Goal: Task Accomplishment & Management: Manage account settings

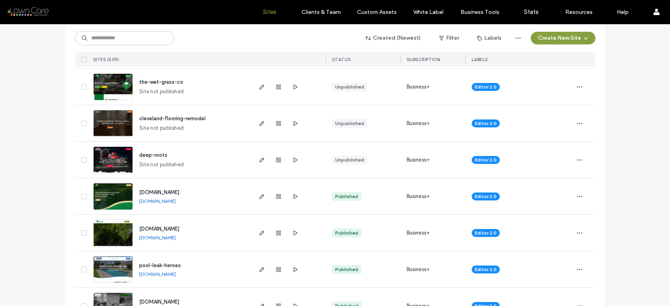
scroll to position [429, 0]
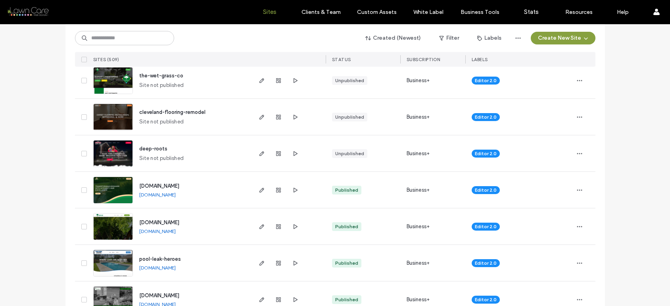
click at [111, 163] on img at bounding box center [113, 167] width 39 height 54
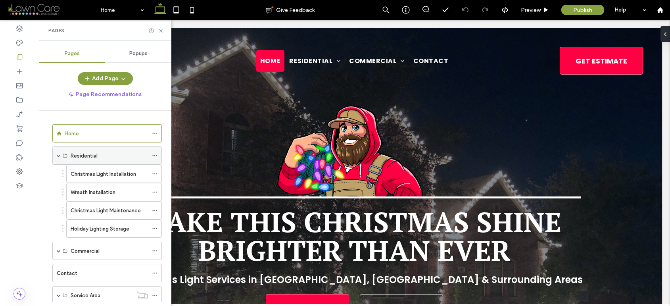
click at [154, 153] on icon at bounding box center [155, 156] width 6 height 6
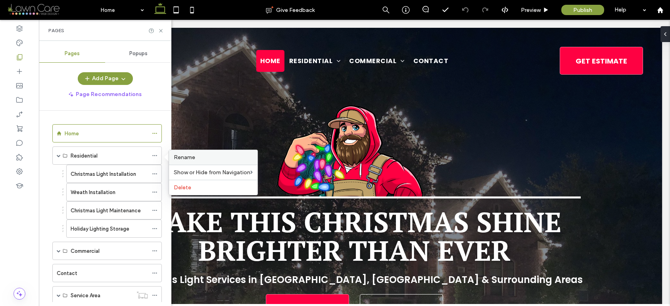
click at [191, 159] on span "Rename" at bounding box center [184, 157] width 21 height 7
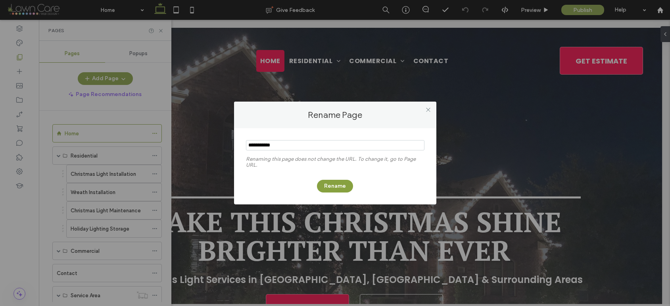
click at [270, 145] on input "notEmpty" at bounding box center [335, 145] width 178 height 10
type input "********"
click at [328, 190] on button "Rename" at bounding box center [335, 186] width 36 height 13
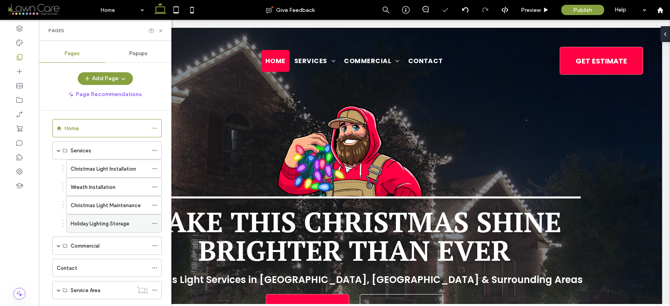
scroll to position [12, 0]
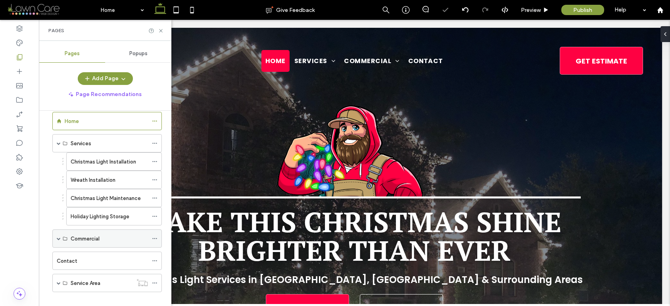
click at [59, 239] on span at bounding box center [59, 238] width 4 height 4
click at [157, 237] on div at bounding box center [157, 238] width 10 height 12
click at [155, 236] on icon at bounding box center [155, 238] width 6 height 6
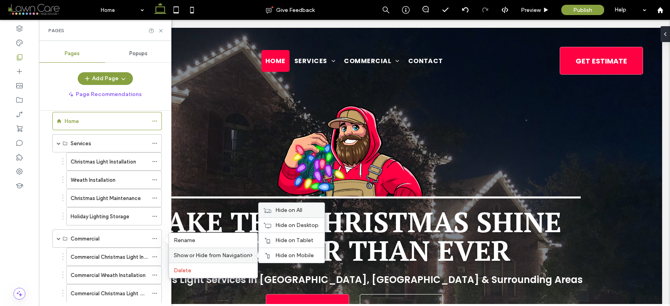
click at [282, 210] on span "Hide on All" at bounding box center [288, 210] width 27 height 7
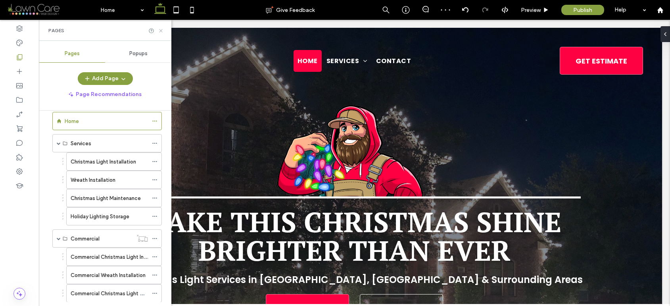
click at [161, 29] on icon at bounding box center [161, 31] width 6 height 6
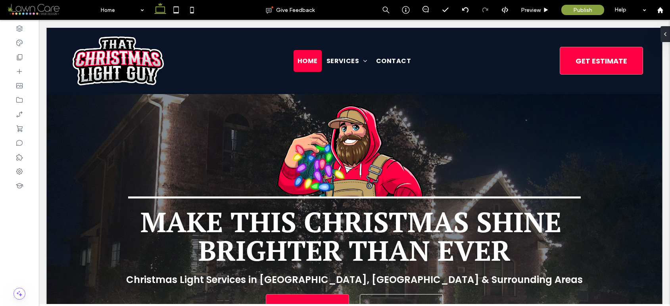
scroll to position [304, 0]
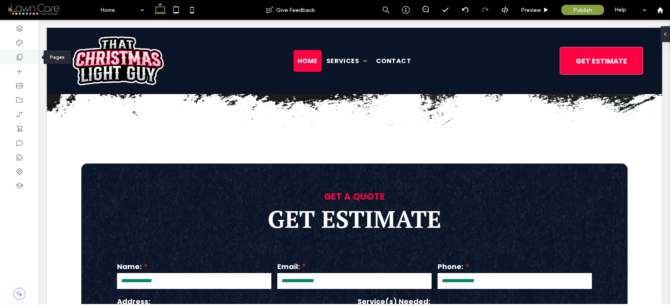
click at [22, 54] on icon at bounding box center [19, 57] width 8 height 8
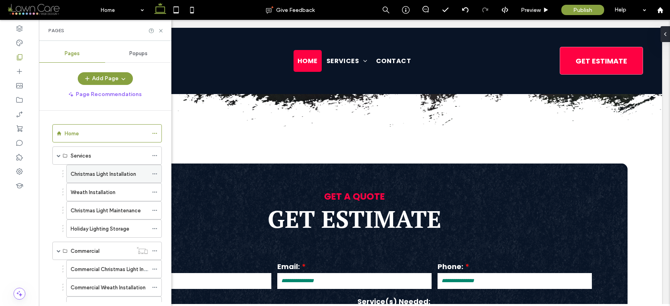
click at [106, 172] on label "Christmas Light Installation" at bounding box center [103, 174] width 65 height 14
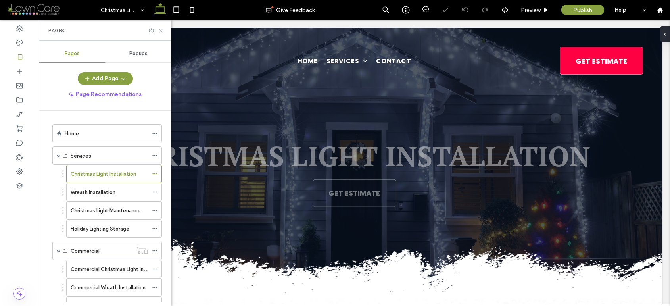
click at [161, 29] on icon at bounding box center [161, 31] width 6 height 6
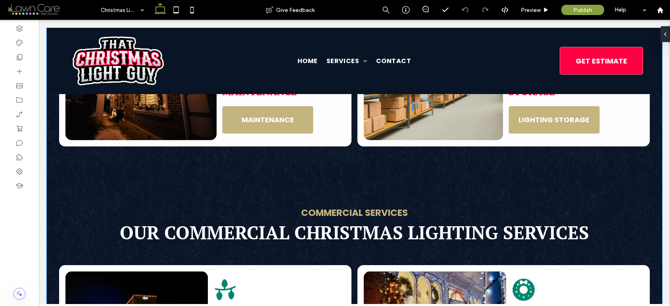
scroll to position [944, 0]
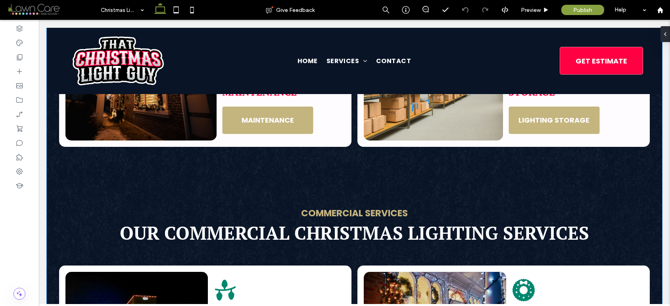
click at [284, 162] on div "Residential Services Our Residential Christmas Lighting Services Light icon Chr…" at bounding box center [354, 210] width 615 height 810
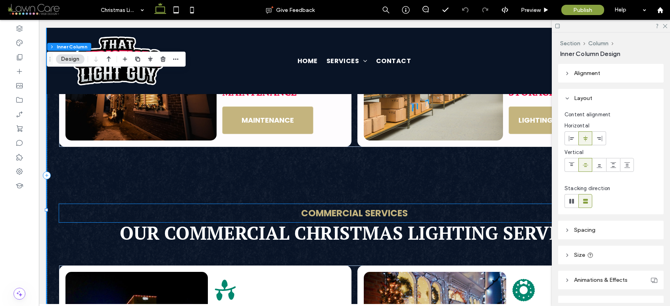
click at [110, 204] on p "Commercial Services" at bounding box center [354, 213] width 590 height 18
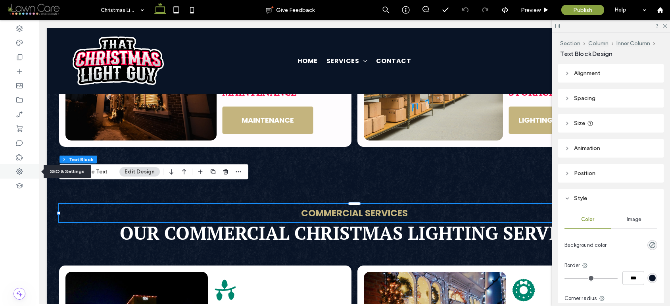
click at [25, 172] on div at bounding box center [19, 171] width 39 height 14
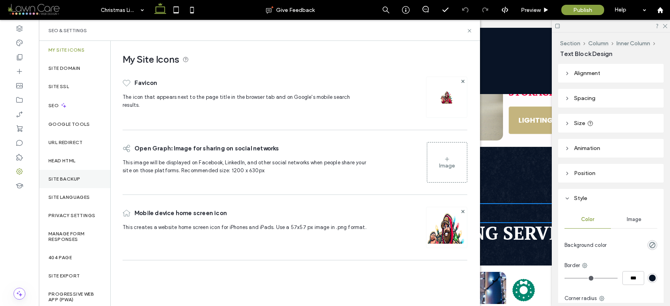
click at [70, 176] on label "Site Backup" at bounding box center [64, 179] width 32 height 6
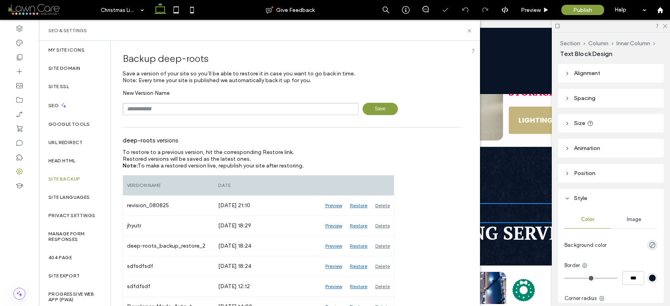
click at [164, 107] on input "text" at bounding box center [241, 109] width 236 height 12
type input "******"
click at [373, 107] on span "Save" at bounding box center [379, 109] width 35 height 12
drag, startPoint x: 468, startPoint y: 30, endPoint x: 429, endPoint y: 11, distance: 43.1
click at [468, 30] on icon at bounding box center [469, 31] width 6 height 6
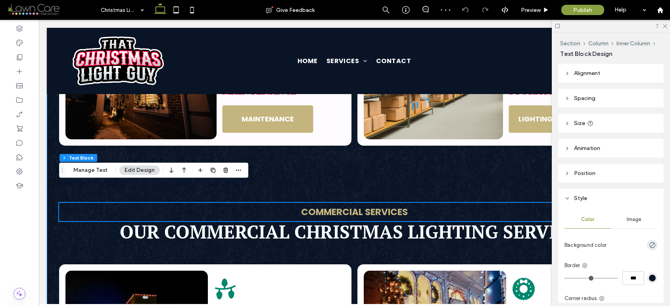
scroll to position [946, 0]
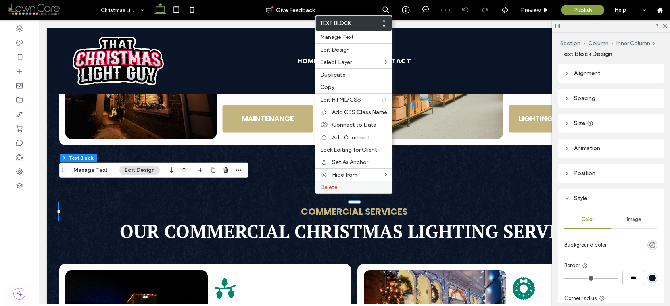
click at [334, 185] on span "Delete" at bounding box center [328, 187] width 17 height 7
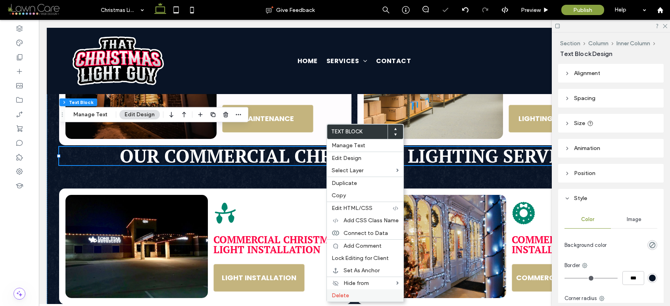
click at [339, 293] on span "Delete" at bounding box center [339, 295] width 17 height 7
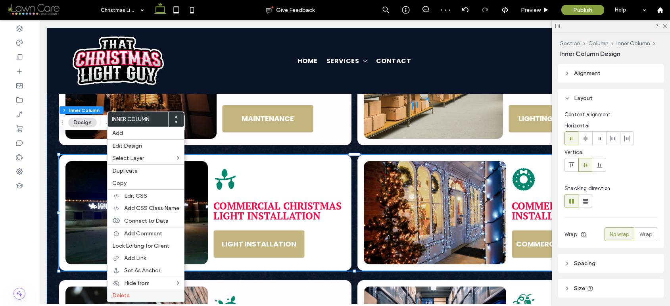
click at [131, 294] on label "Delete" at bounding box center [145, 295] width 67 height 7
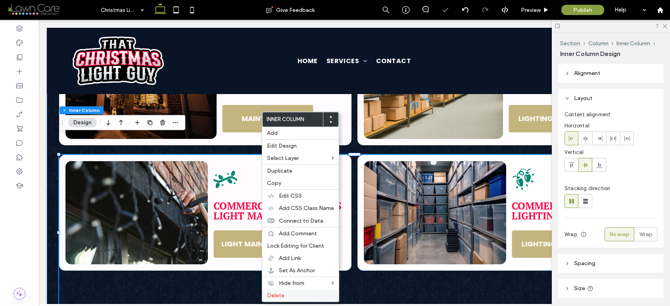
click at [274, 293] on span "Delete" at bounding box center [275, 295] width 17 height 7
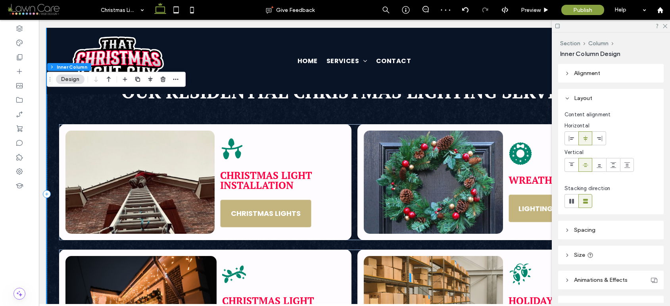
scroll to position [632, 0]
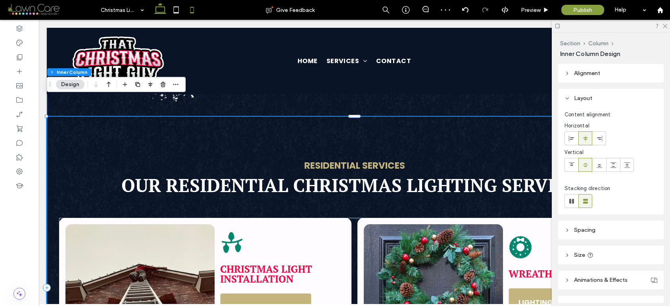
click at [190, 8] on icon at bounding box center [192, 10] width 16 height 16
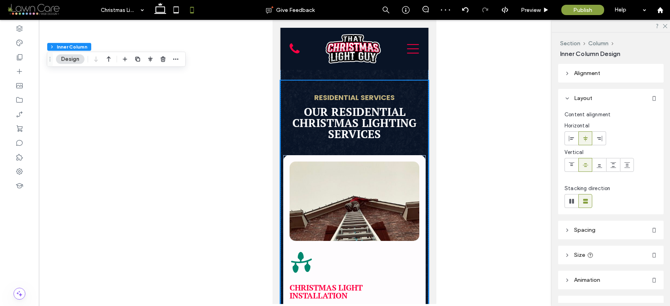
type input "**"
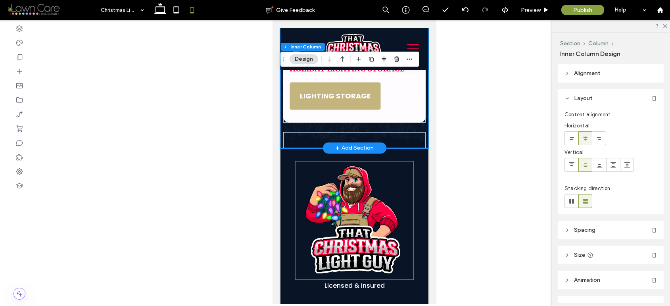
scroll to position [1447, 0]
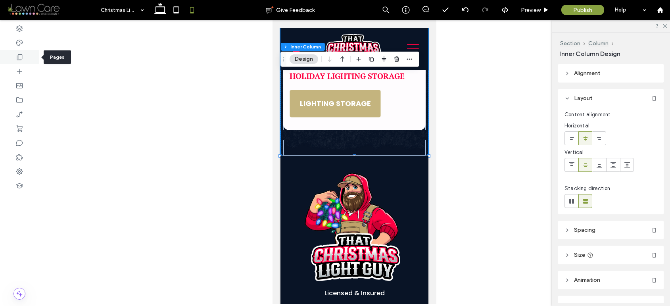
click at [21, 55] on icon at bounding box center [19, 57] width 8 height 8
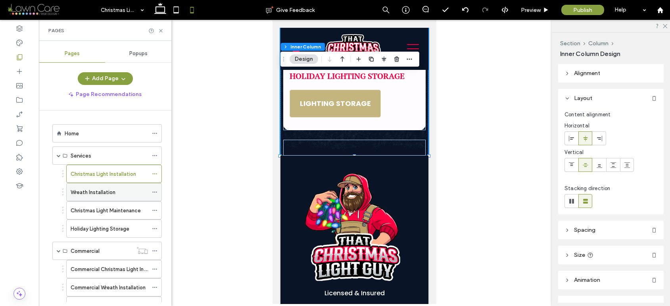
click at [125, 192] on div "Wreath Installation" at bounding box center [109, 192] width 77 height 8
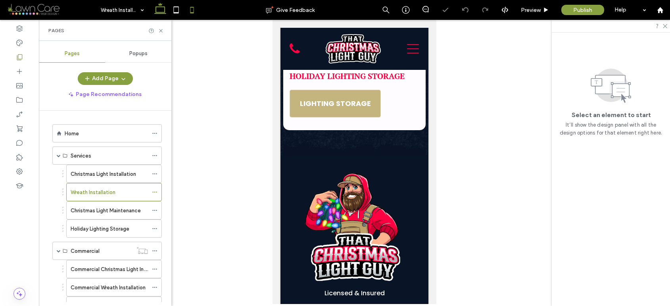
click at [161, 8] on icon at bounding box center [160, 10] width 16 height 16
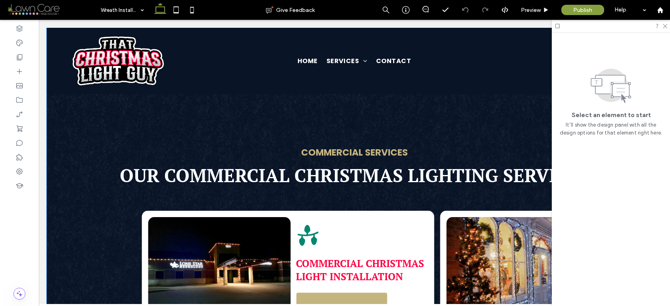
scroll to position [1038, 0]
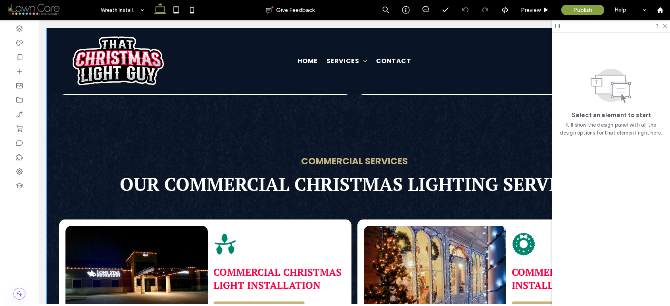
click at [324, 155] on strong "Commercial Services" at bounding box center [354, 161] width 107 height 13
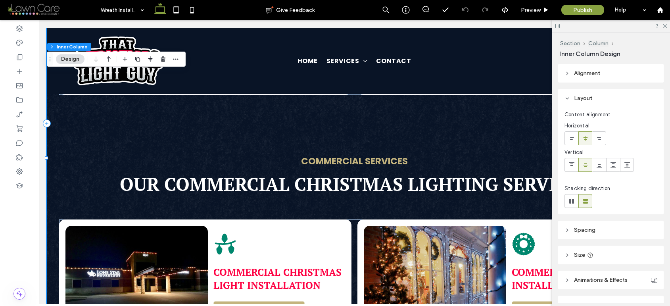
click at [324, 155] on strong "Commercial Services" at bounding box center [354, 161] width 107 height 13
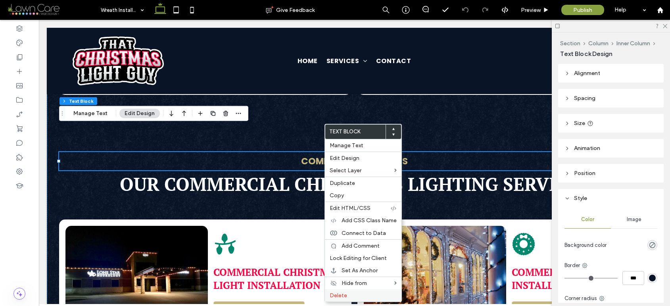
click at [342, 292] on span "Delete" at bounding box center [337, 295] width 17 height 7
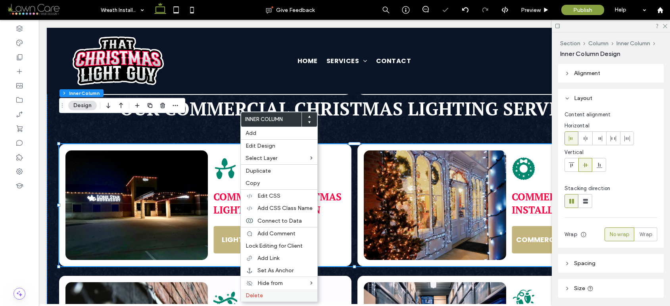
click at [261, 292] on span "Delete" at bounding box center [253, 295] width 17 height 7
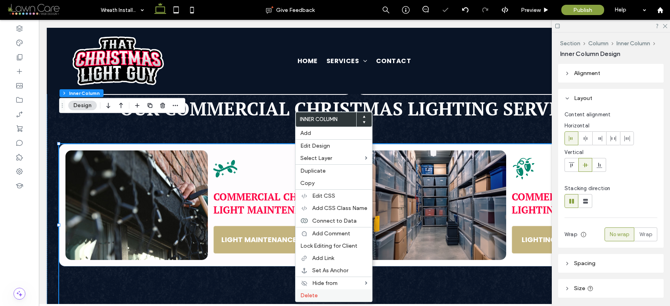
click at [314, 295] on span "Delete" at bounding box center [308, 295] width 17 height 7
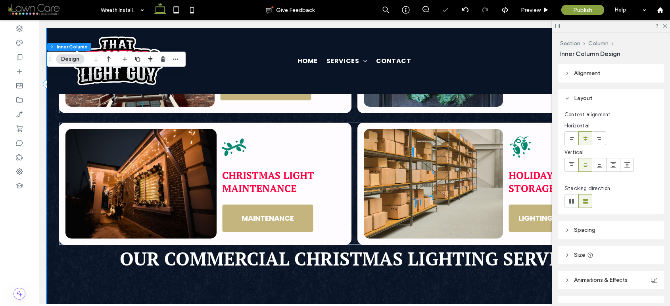
scroll to position [888, 0]
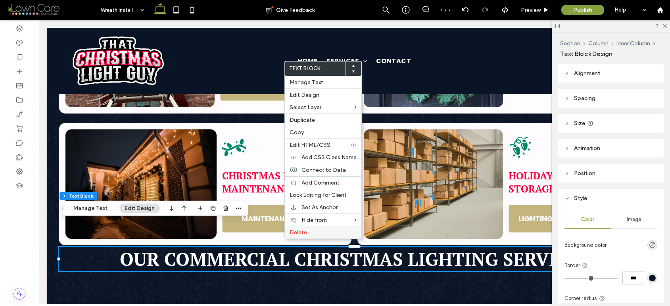
click at [295, 230] on span "Delete" at bounding box center [297, 232] width 17 height 7
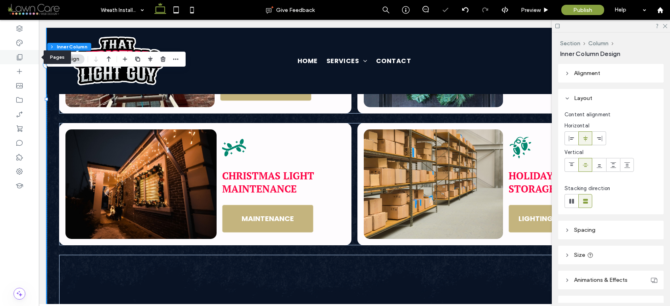
click at [17, 56] on use at bounding box center [20, 57] width 6 height 6
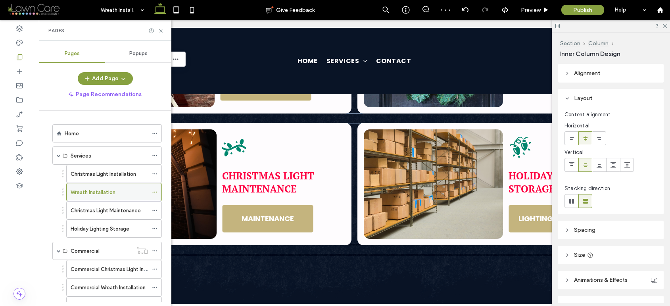
scroll to position [2, 0]
click at [107, 201] on div "Christmas Light Maintenance" at bounding box center [109, 208] width 77 height 17
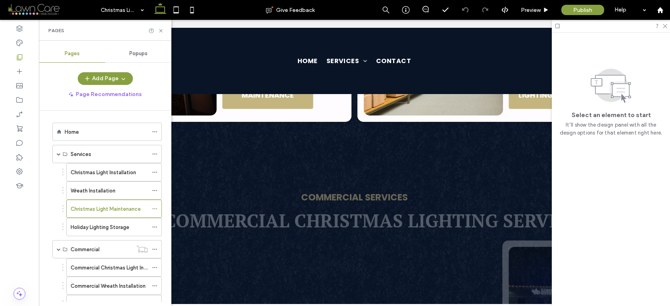
scroll to position [971, 0]
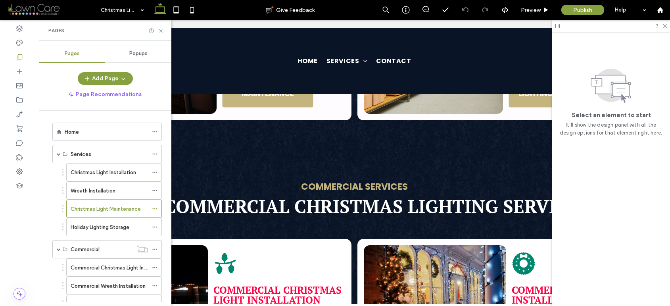
click at [326, 180] on strong "Commercial Services" at bounding box center [354, 186] width 107 height 13
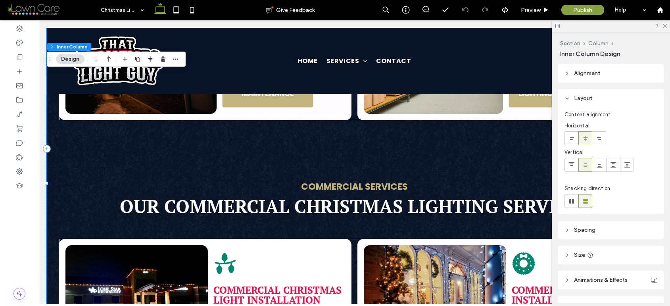
click at [326, 180] on strong "Commercial Services" at bounding box center [354, 186] width 107 height 13
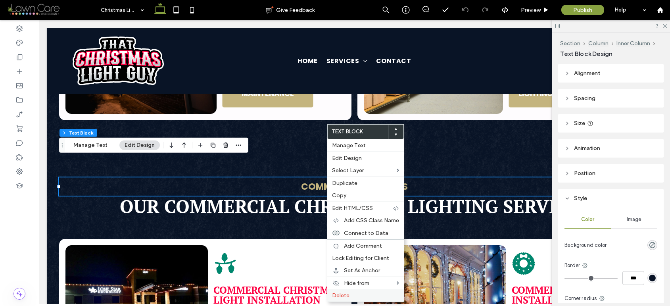
click at [348, 292] on span "Delete" at bounding box center [340, 295] width 17 height 7
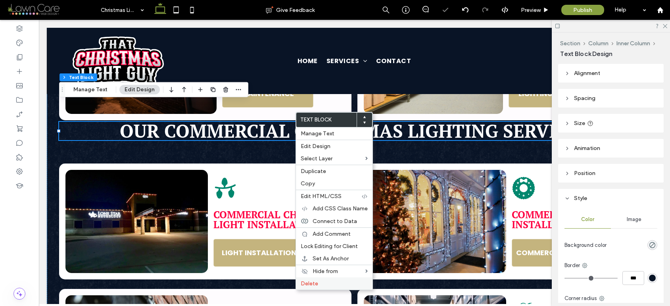
click at [309, 282] on span "Delete" at bounding box center [309, 283] width 17 height 7
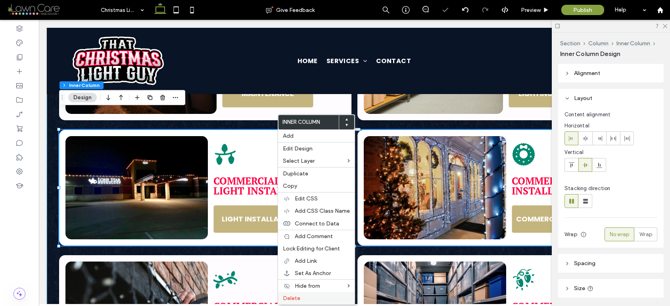
click at [304, 299] on label "Delete" at bounding box center [316, 298] width 67 height 7
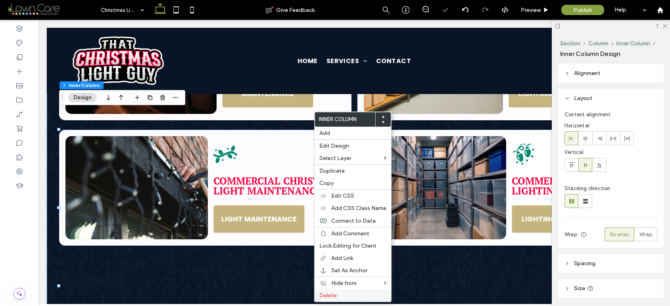
click at [327, 295] on span "Delete" at bounding box center [327, 295] width 17 height 7
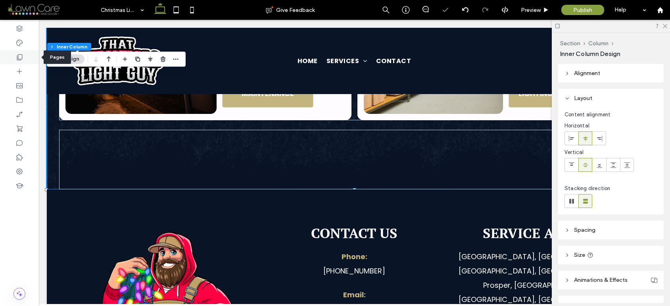
click at [17, 54] on icon at bounding box center [19, 57] width 8 height 8
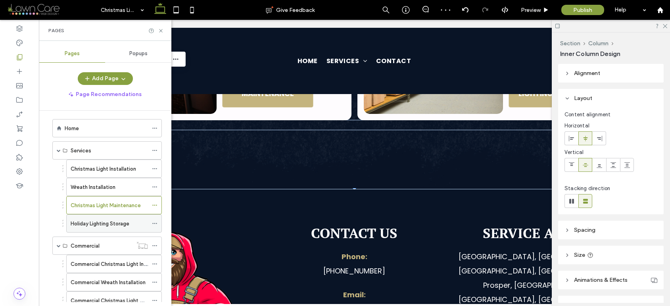
scroll to position [6, 0]
click at [120, 228] on div "Holiday Lighting Storage" at bounding box center [109, 222] width 77 height 17
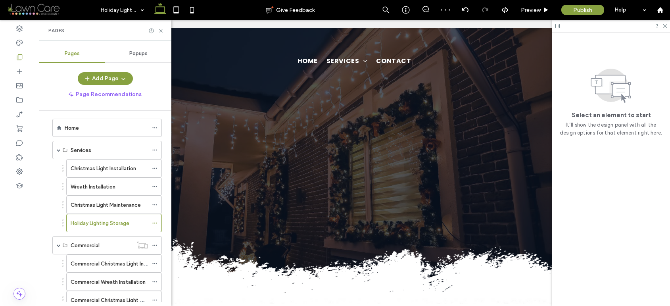
scroll to position [0, 0]
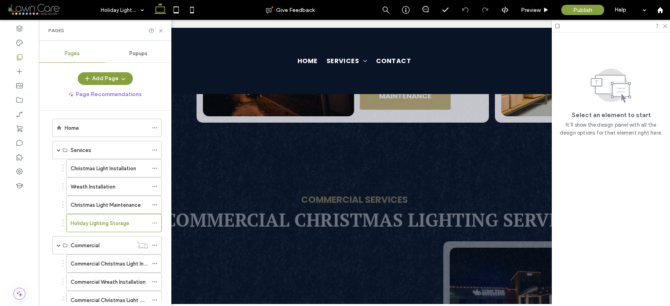
scroll to position [1011, 0]
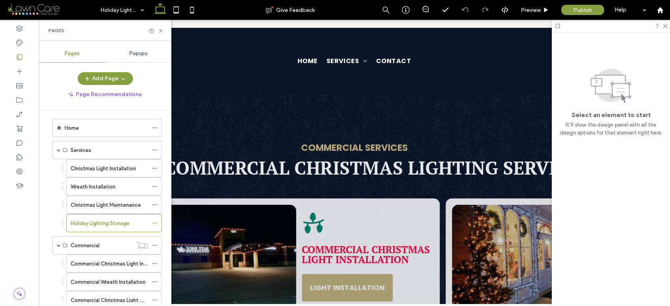
click at [317, 141] on strong "Commercial Services" at bounding box center [354, 147] width 107 height 13
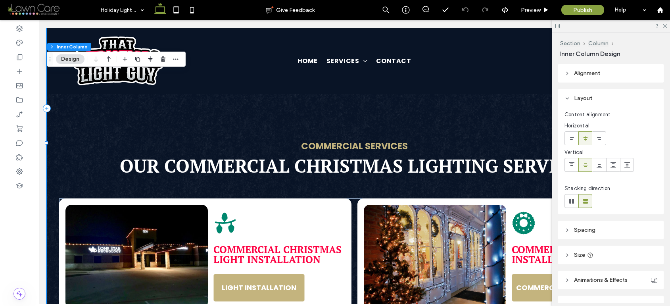
click at [316, 140] on strong "Commercial Services" at bounding box center [354, 146] width 107 height 13
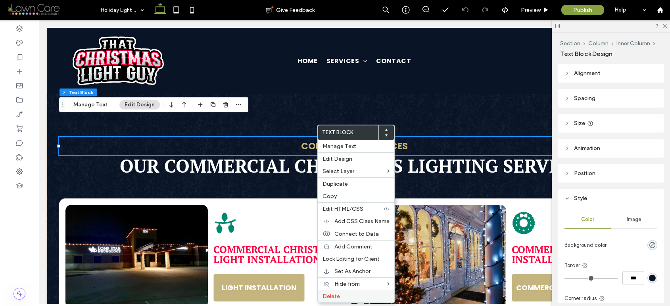
click at [326, 296] on span "Delete" at bounding box center [330, 296] width 17 height 7
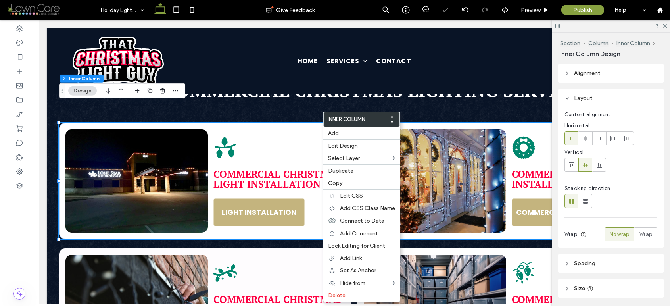
click at [349, 293] on label "Delete" at bounding box center [361, 295] width 67 height 7
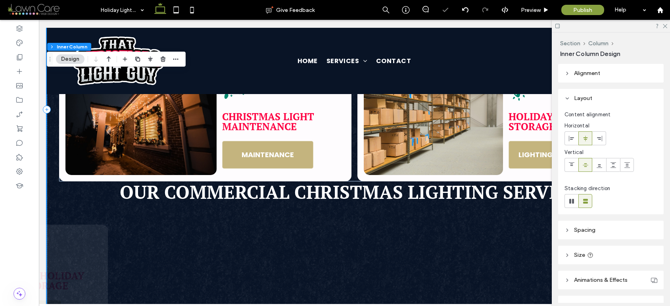
scroll to position [879, 0]
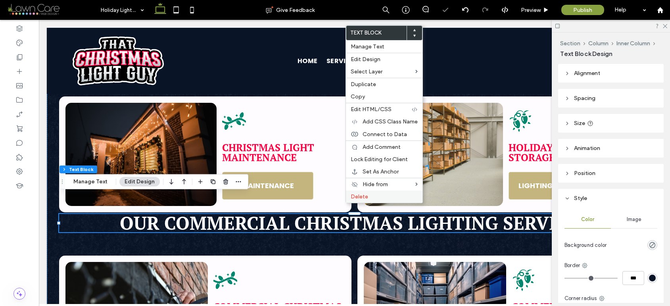
click at [358, 198] on span "Delete" at bounding box center [358, 196] width 17 height 7
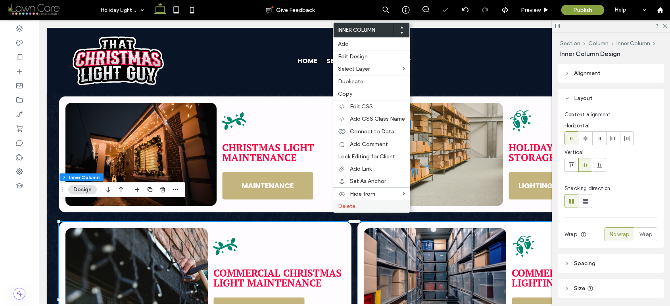
click at [346, 205] on span "Delete" at bounding box center [346, 206] width 17 height 7
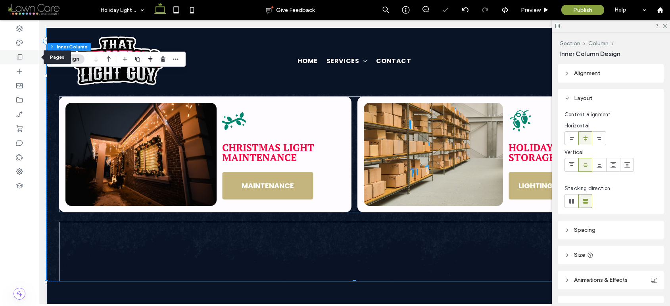
click at [21, 54] on icon at bounding box center [19, 57] width 8 height 8
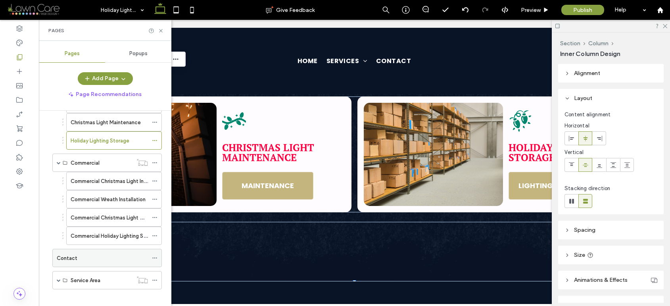
scroll to position [88, 0]
click at [78, 252] on div "Contact" at bounding box center [102, 257] width 91 height 17
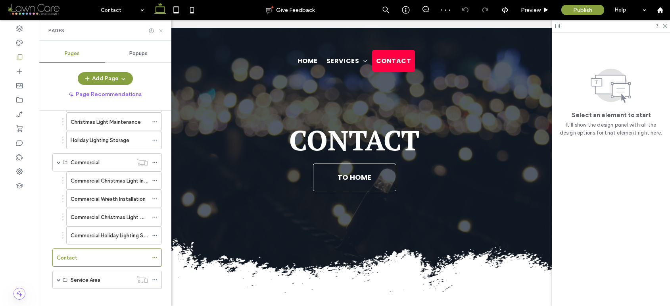
click at [161, 29] on icon at bounding box center [161, 31] width 6 height 6
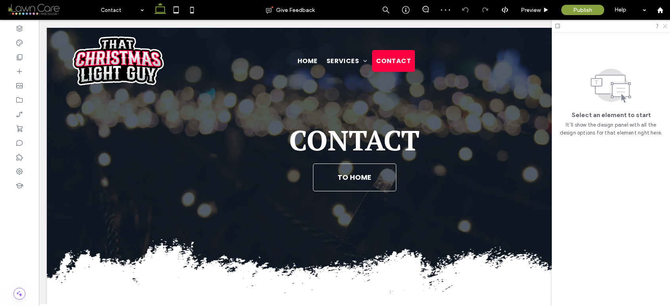
click at [664, 26] on use at bounding box center [664, 26] width 4 height 4
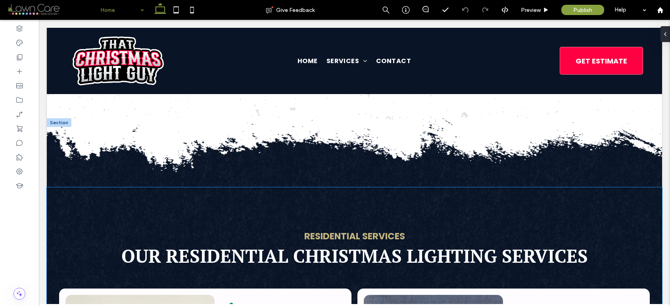
scroll to position [2133, 0]
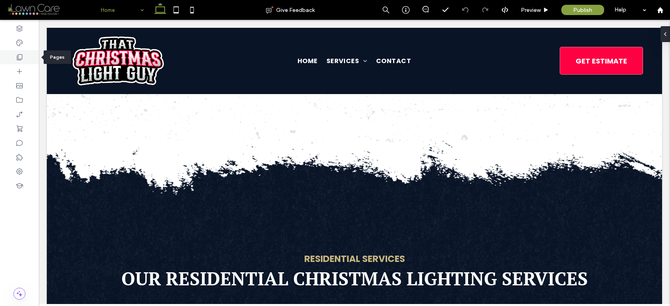
click at [22, 57] on icon at bounding box center [19, 57] width 8 height 8
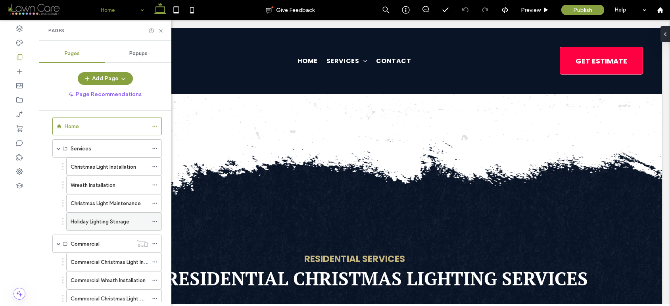
scroll to position [16, 0]
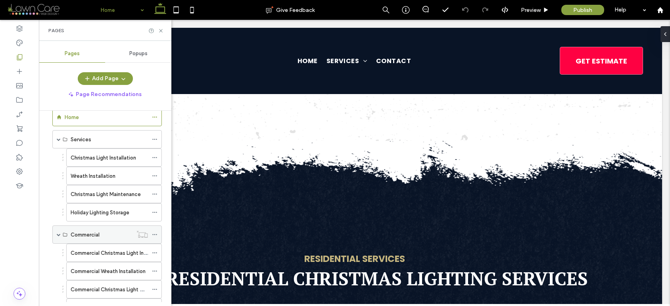
click at [58, 235] on span at bounding box center [59, 234] width 4 height 4
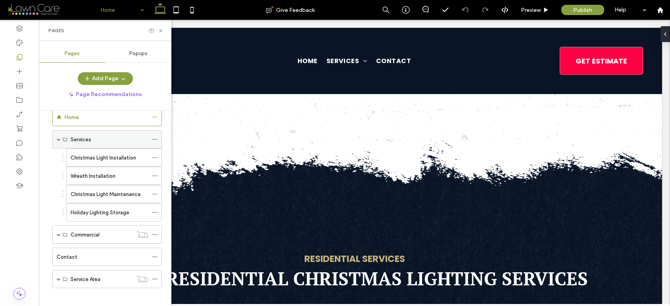
click at [57, 140] on span at bounding box center [59, 139] width 4 height 4
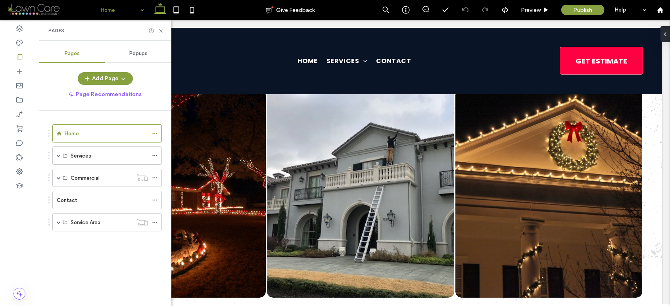
scroll to position [3475, 0]
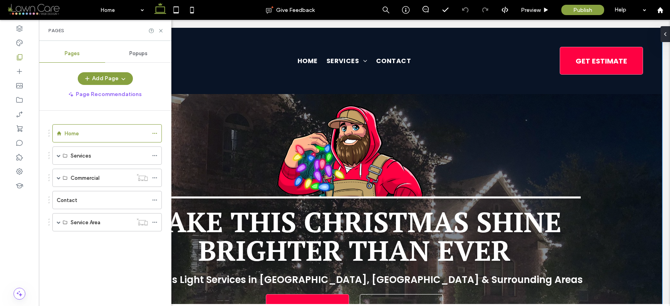
scroll to position [382, 0]
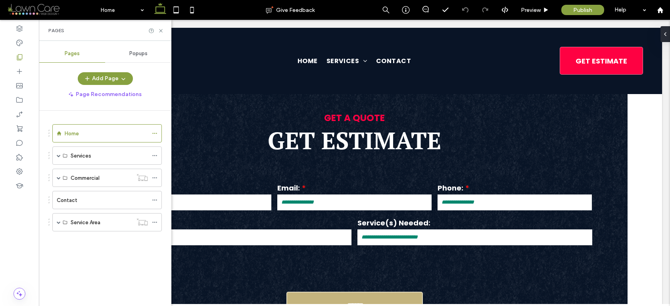
click at [159, 27] on div "Pages" at bounding box center [105, 30] width 132 height 21
click at [161, 27] on div "Pages" at bounding box center [105, 30] width 132 height 21
click at [163, 27] on div "Pages" at bounding box center [105, 30] width 132 height 21
click at [161, 31] on icon at bounding box center [161, 31] width 6 height 6
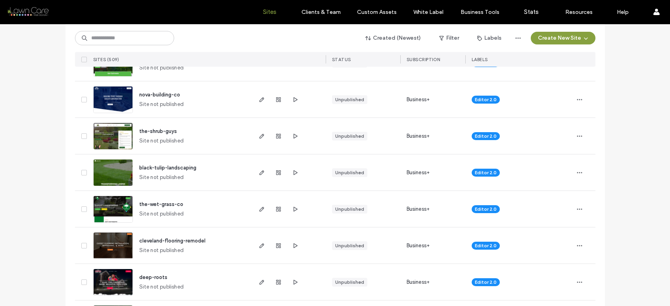
scroll to position [302, 0]
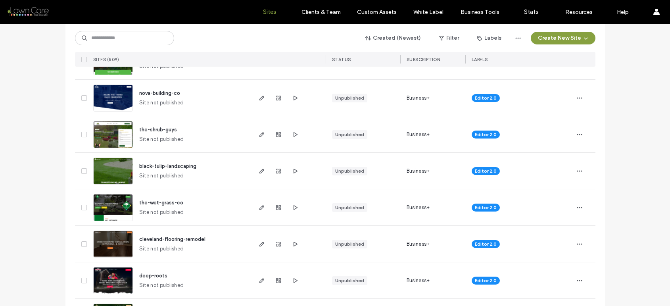
click at [122, 276] on img at bounding box center [113, 294] width 39 height 54
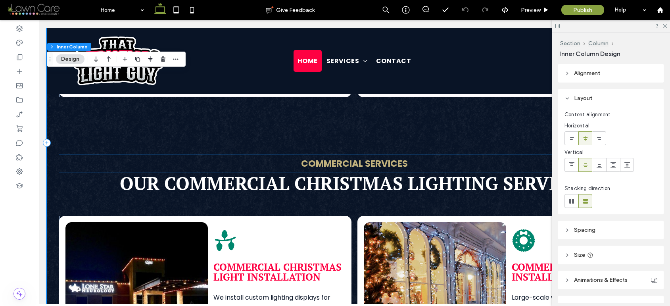
scroll to position [2674, 0]
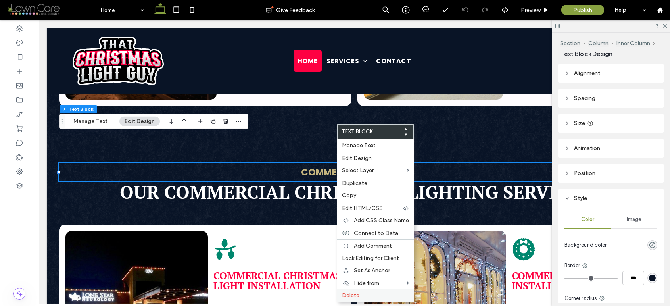
click at [355, 296] on span "Delete" at bounding box center [350, 295] width 17 height 7
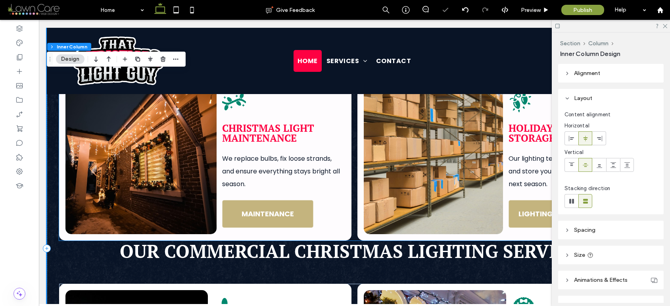
scroll to position [2540, 0]
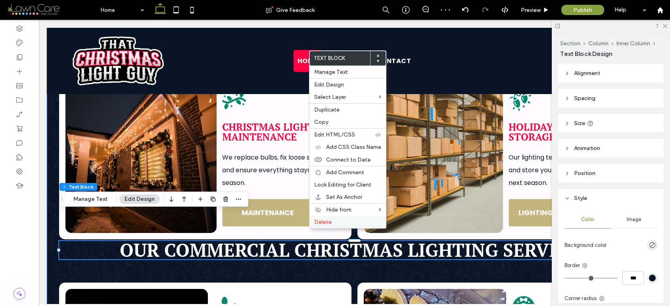
click at [327, 220] on span "Delete" at bounding box center [322, 221] width 17 height 7
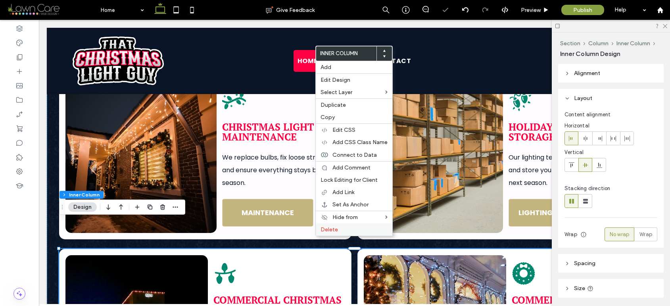
click at [332, 229] on span "Delete" at bounding box center [328, 229] width 17 height 7
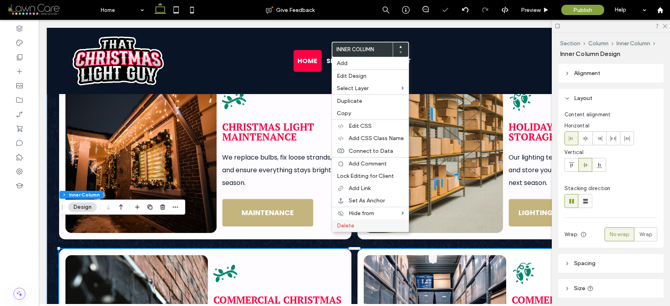
click at [341, 227] on span "Delete" at bounding box center [345, 225] width 17 height 7
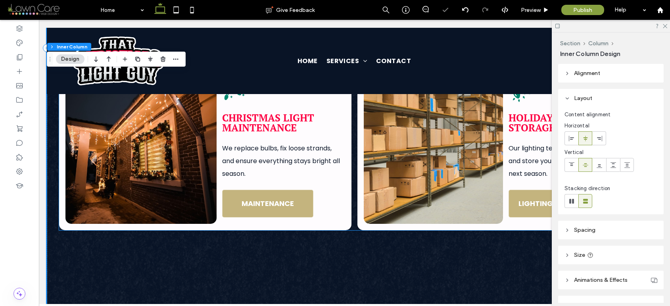
scroll to position [2228, 0]
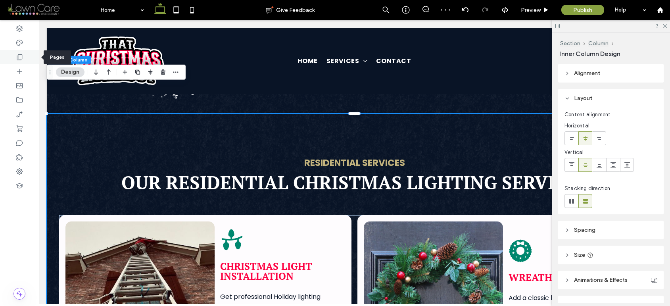
click at [18, 53] on icon at bounding box center [19, 57] width 8 height 8
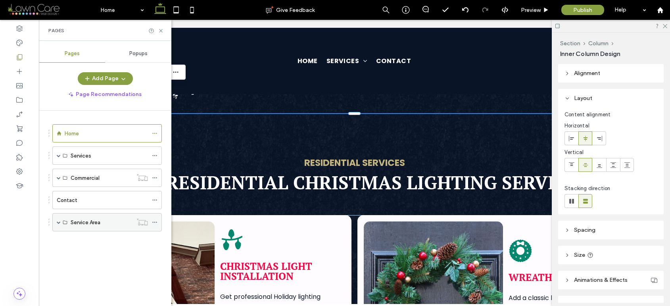
click at [61, 222] on div "Service Area" at bounding box center [106, 222] width 109 height 18
click at [58, 222] on span at bounding box center [59, 222] width 4 height 4
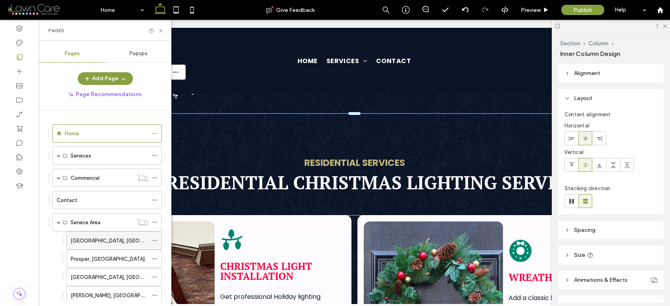
click at [88, 241] on label "[GEOGRAPHIC_DATA], [GEOGRAPHIC_DATA]" at bounding box center [125, 241] width 109 height 14
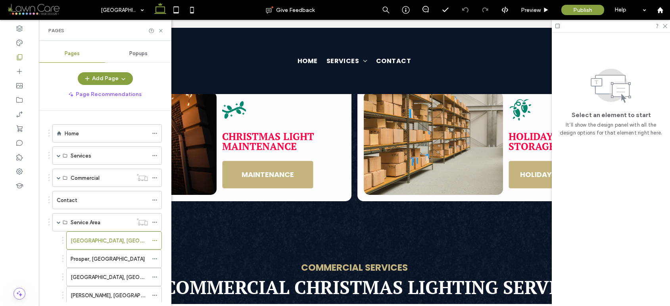
scroll to position [2479, 0]
click at [353, 260] on strong "Commercial Services" at bounding box center [354, 266] width 107 height 13
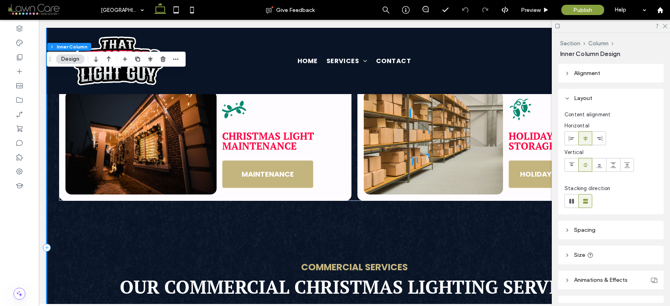
click at [353, 260] on strong "Commercial Services" at bounding box center [354, 266] width 107 height 13
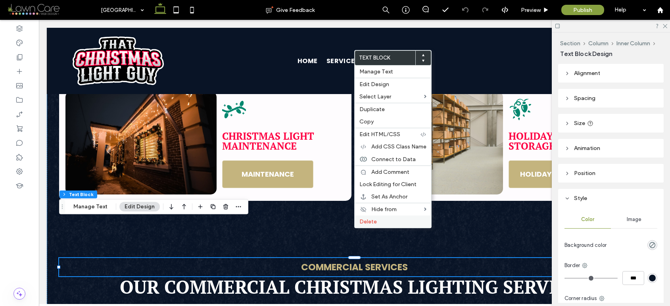
click at [370, 222] on span "Delete" at bounding box center [367, 221] width 17 height 7
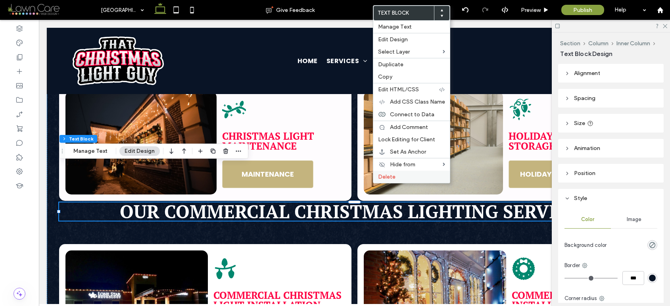
click at [393, 176] on span "Delete" at bounding box center [386, 176] width 17 height 7
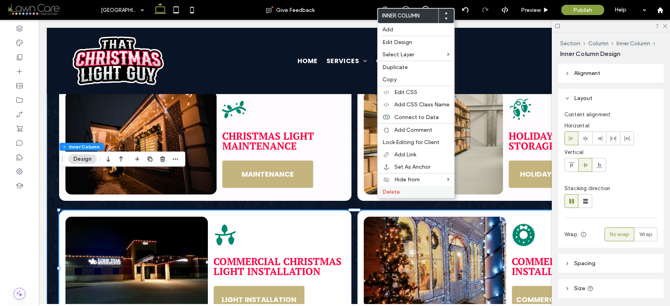
click at [390, 193] on span "Delete" at bounding box center [390, 191] width 17 height 7
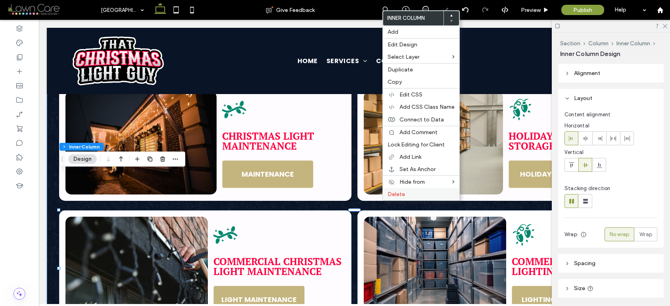
click at [392, 196] on span "Delete" at bounding box center [395, 194] width 17 height 7
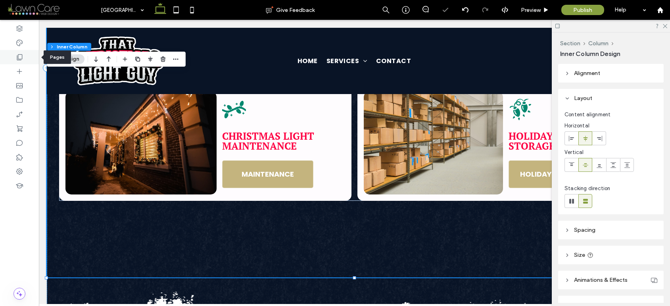
click at [20, 55] on icon at bounding box center [19, 57] width 8 height 8
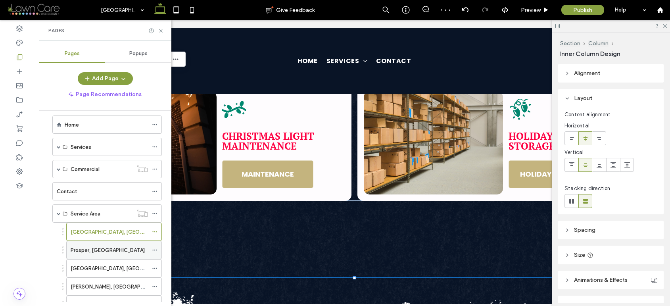
scroll to position [21, 0]
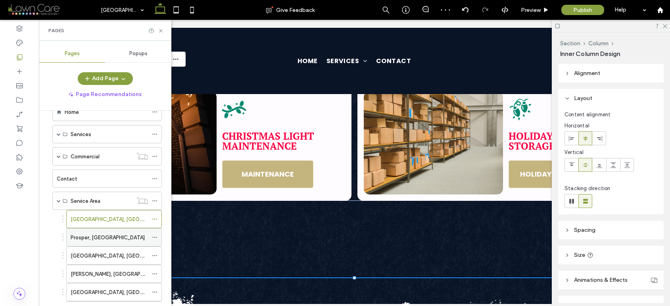
click at [103, 244] on div "Prosper, [GEOGRAPHIC_DATA]" at bounding box center [109, 236] width 77 height 17
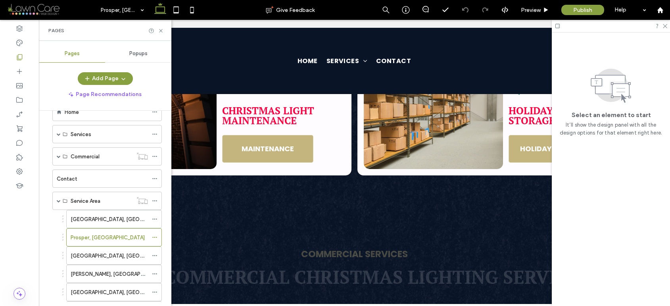
scroll to position [2568, 0]
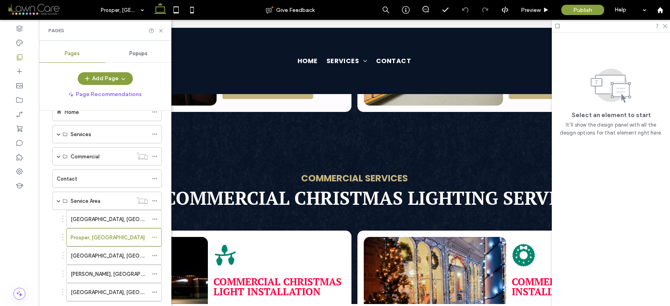
click at [366, 172] on strong "Commercial Services" at bounding box center [354, 178] width 107 height 13
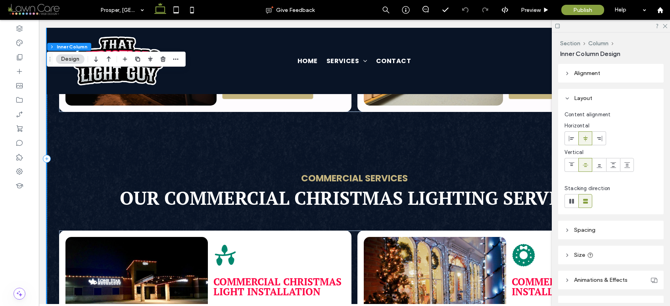
click at [364, 172] on strong "Commercial Services" at bounding box center [354, 178] width 107 height 13
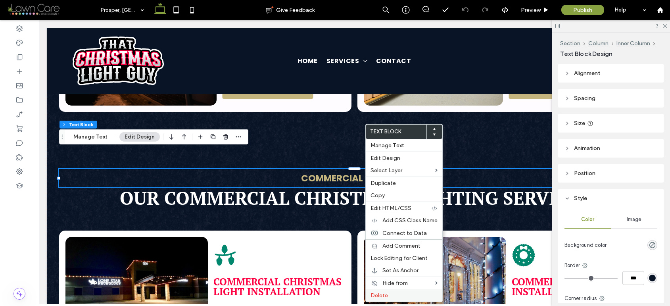
click at [387, 295] on span "Delete" at bounding box center [378, 295] width 17 height 7
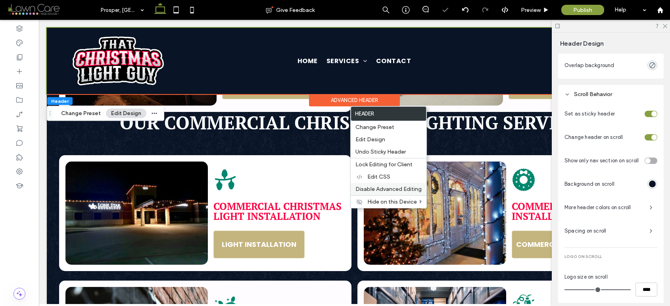
scroll to position [362, 0]
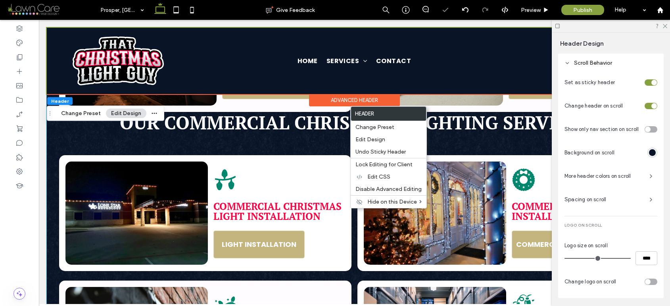
click at [322, 105] on div "Advanced Header" at bounding box center [354, 100] width 91 height 12
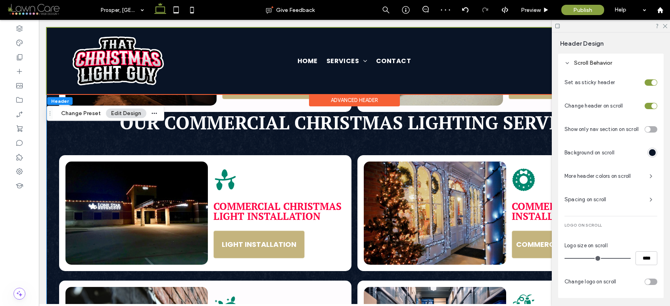
click at [292, 110] on span "Our Commercial Christmas Lighting Services" at bounding box center [354, 122] width 469 height 24
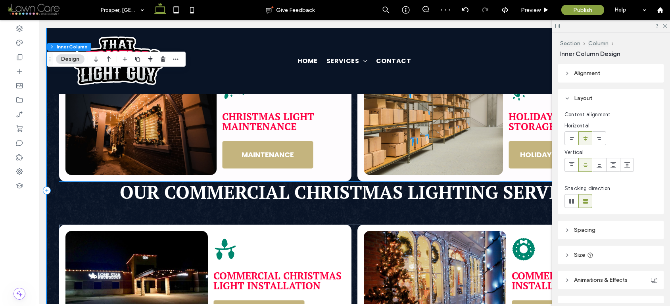
scroll to position [2447, 0]
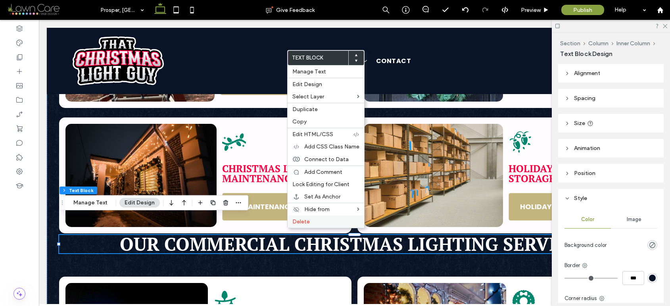
click at [299, 220] on span "Delete" at bounding box center [300, 221] width 17 height 7
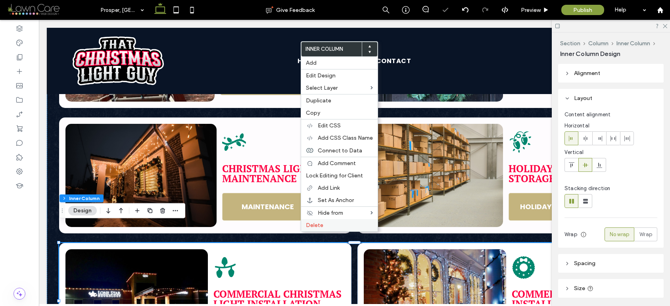
click at [315, 226] on span "Delete" at bounding box center [314, 225] width 17 height 7
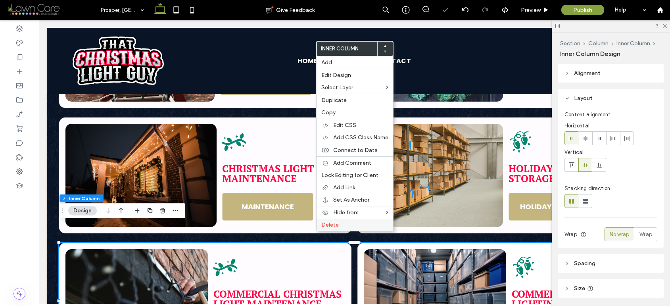
click at [326, 224] on span "Delete" at bounding box center [329, 224] width 17 height 7
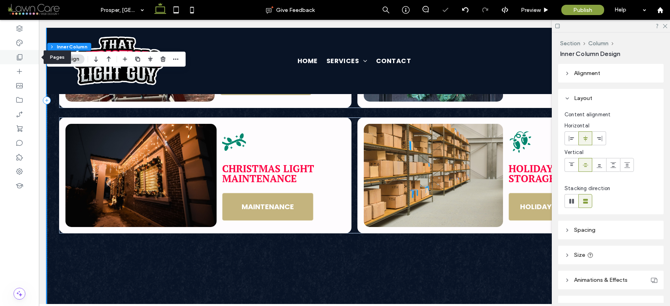
click at [19, 50] on div at bounding box center [19, 57] width 39 height 14
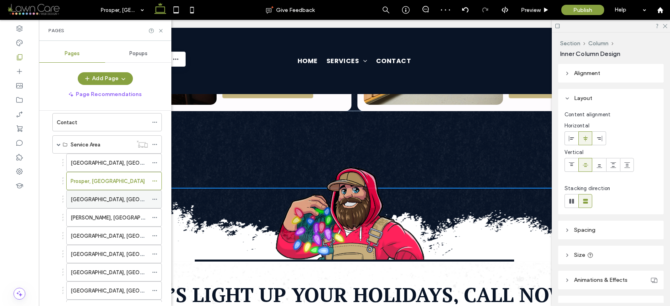
scroll to position [79, 0]
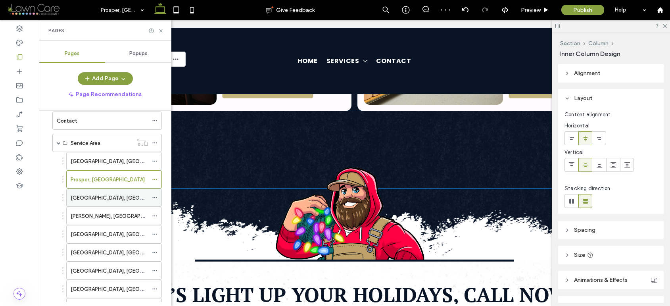
click at [127, 189] on div "[GEOGRAPHIC_DATA], [GEOGRAPHIC_DATA]" at bounding box center [109, 197] width 77 height 17
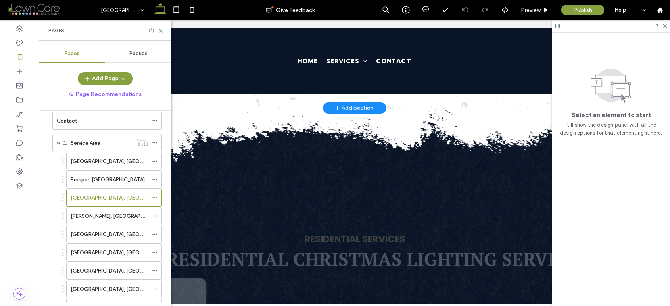
scroll to position [2147, 0]
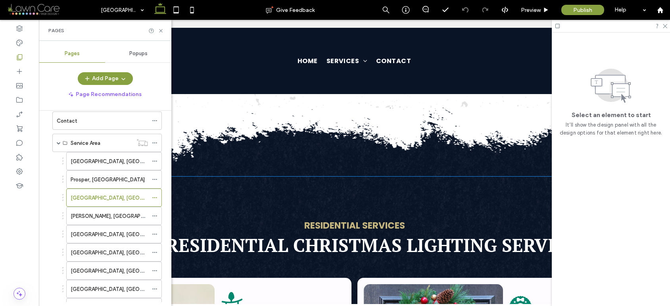
click at [368, 219] on strong "Residential Services" at bounding box center [354, 225] width 101 height 13
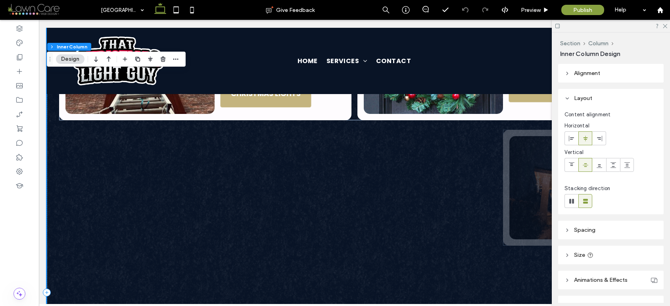
scroll to position [2446, 0]
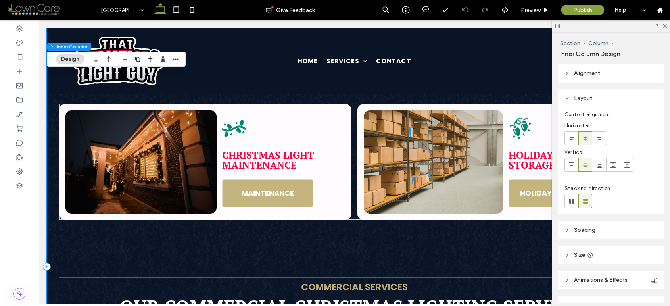
click at [363, 280] on strong "Commercial Services" at bounding box center [354, 286] width 107 height 13
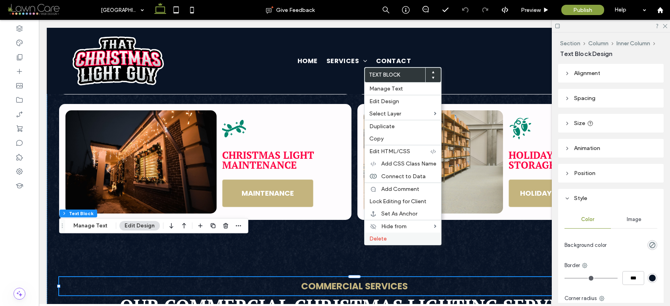
click at [372, 238] on span "Delete" at bounding box center [377, 238] width 17 height 7
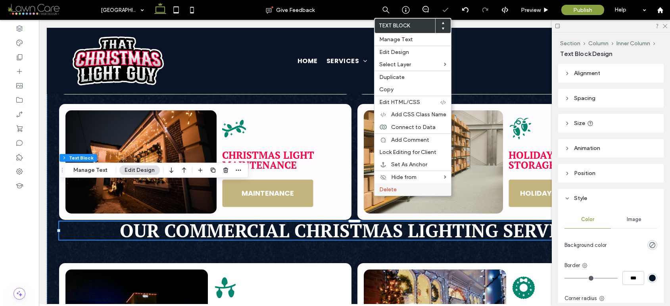
click at [388, 188] on span "Delete" at bounding box center [387, 189] width 17 height 7
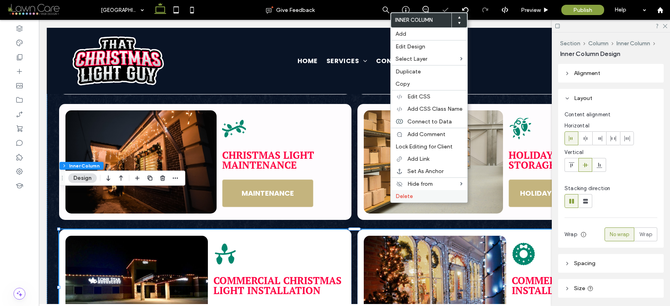
click at [400, 195] on span "Delete" at bounding box center [403, 196] width 17 height 7
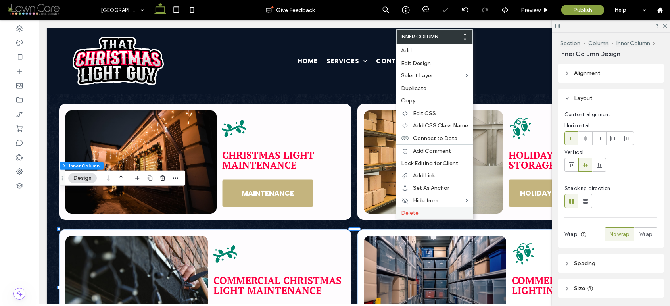
click at [404, 213] on span "Delete" at bounding box center [409, 212] width 17 height 7
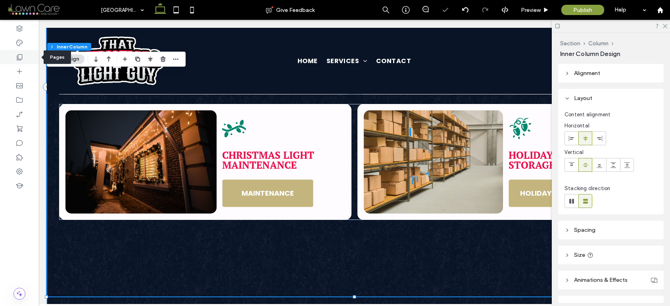
click at [30, 61] on div at bounding box center [19, 57] width 39 height 14
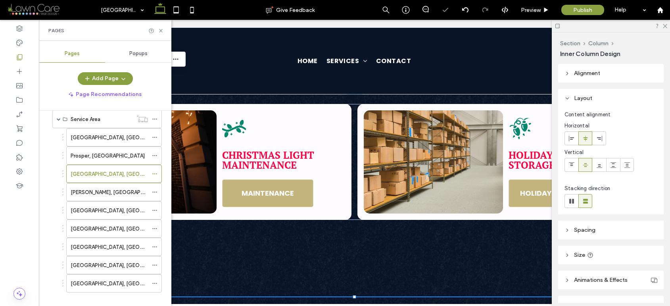
scroll to position [105, 0]
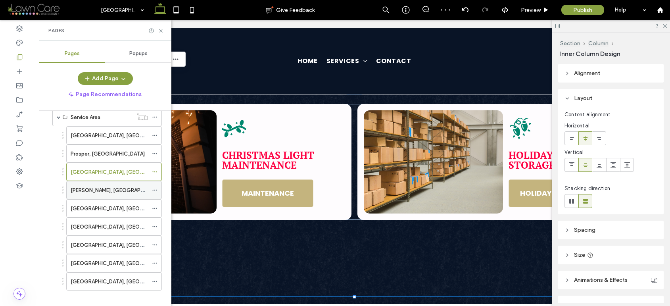
click at [108, 191] on div "[PERSON_NAME], [GEOGRAPHIC_DATA]" at bounding box center [109, 190] width 77 height 8
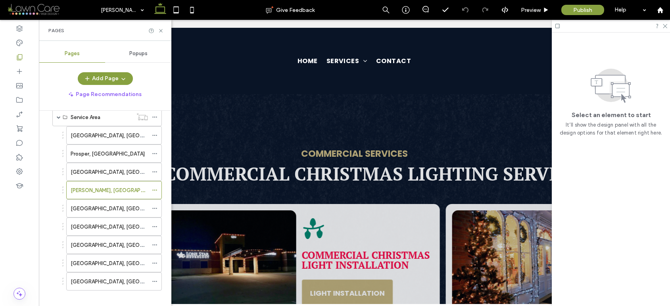
scroll to position [2594, 0]
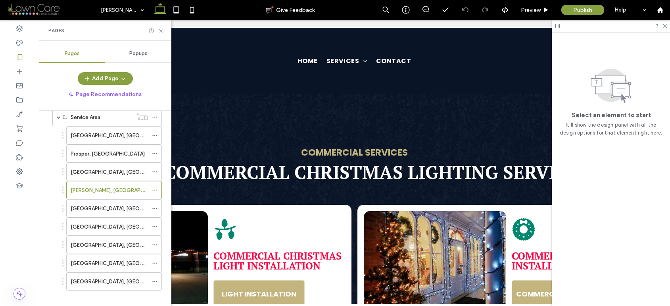
click at [349, 146] on strong "Commercial Services" at bounding box center [354, 152] width 107 height 13
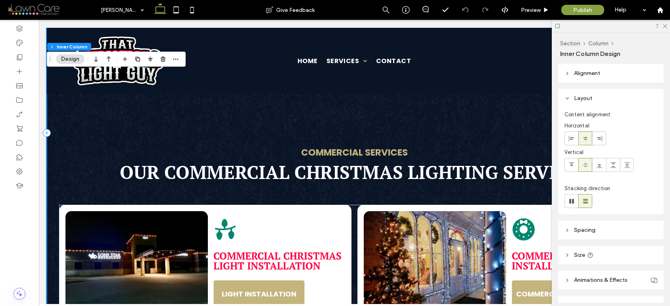
click at [350, 146] on strong "Commercial Services" at bounding box center [354, 152] width 107 height 13
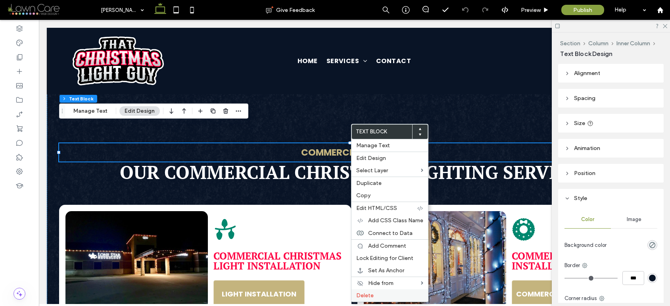
click at [374, 295] on label "Delete" at bounding box center [389, 295] width 67 height 7
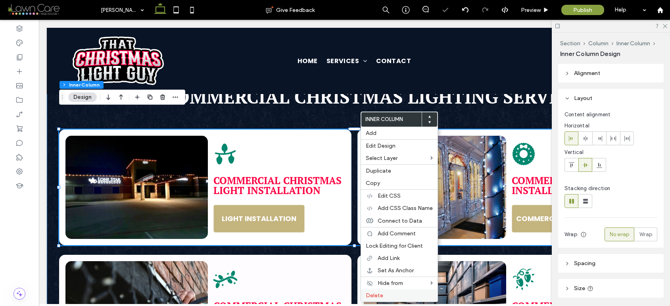
click at [381, 291] on div "Delete" at bounding box center [399, 295] width 77 height 12
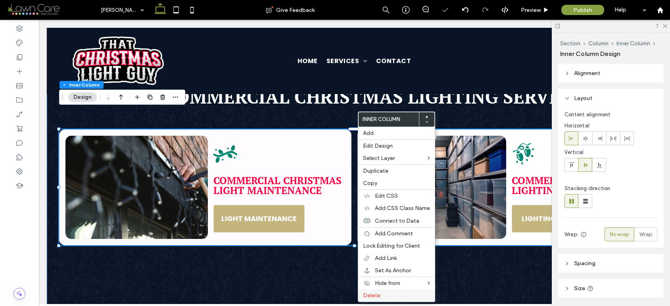
click at [385, 295] on label "Delete" at bounding box center [396, 295] width 67 height 7
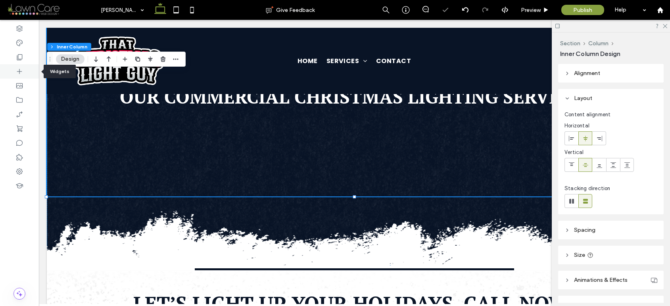
click at [14, 74] on div at bounding box center [19, 71] width 39 height 14
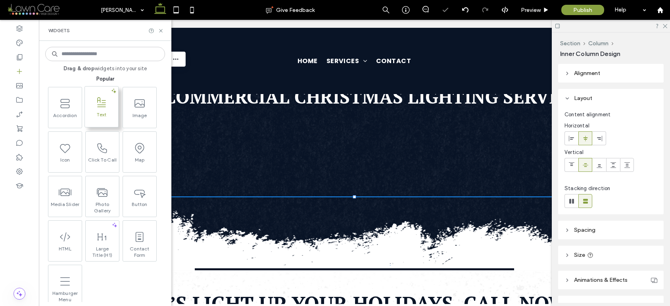
scroll to position [150, 0]
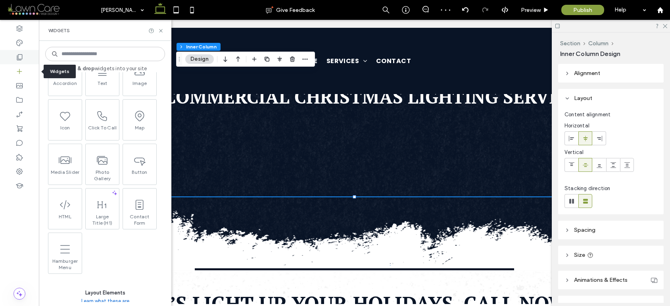
click at [21, 55] on icon at bounding box center [19, 57] width 8 height 8
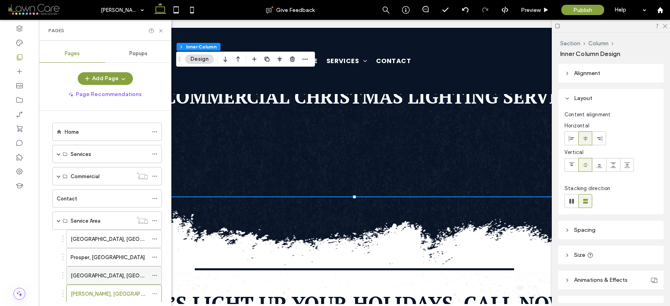
scroll to position [113, 0]
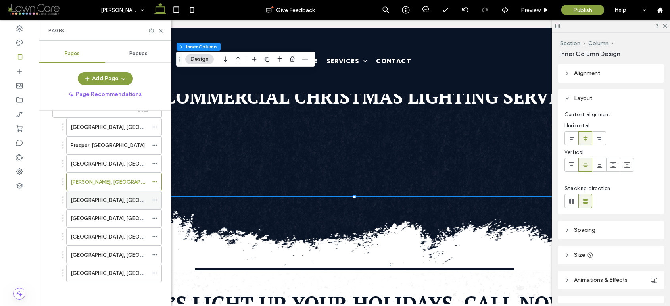
click at [98, 192] on div "[GEOGRAPHIC_DATA], [GEOGRAPHIC_DATA]" at bounding box center [109, 199] width 77 height 17
